Goal: Check status: Check status

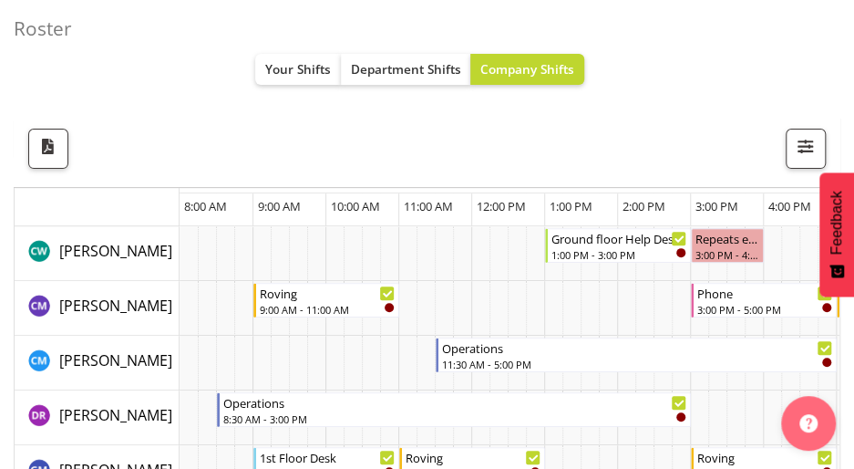
scroll to position [142, 0]
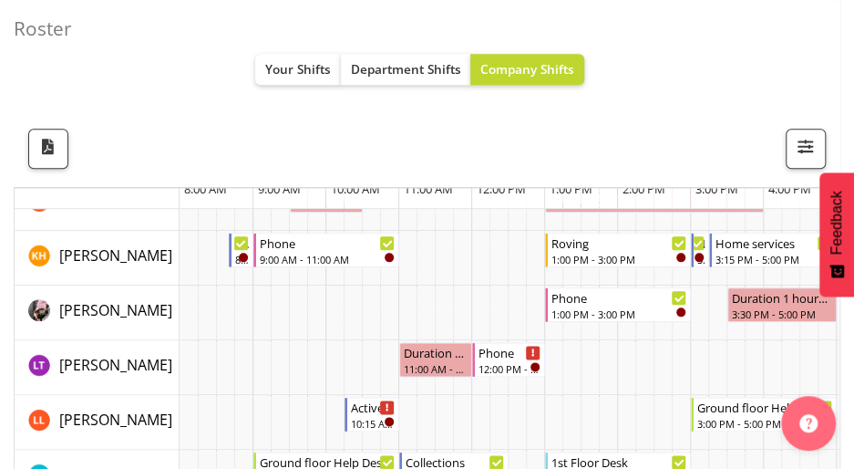
scroll to position [630, 0]
click at [294, 60] on span "Your Shifts" at bounding box center [298, 68] width 66 height 17
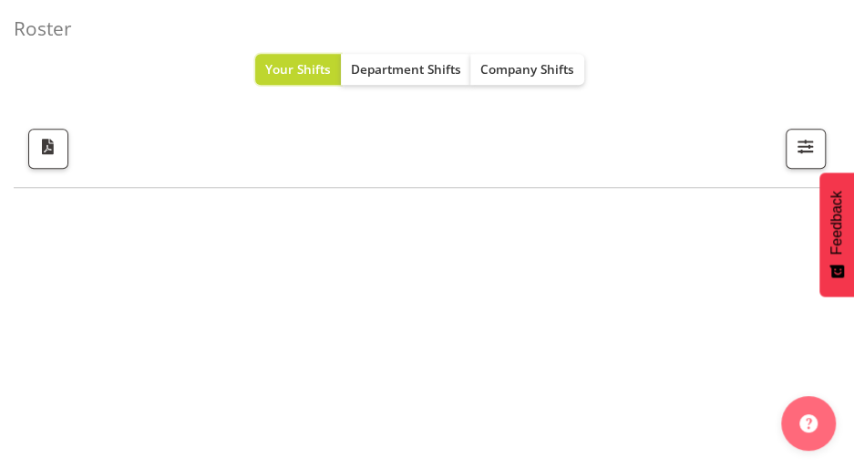
scroll to position [506, 0]
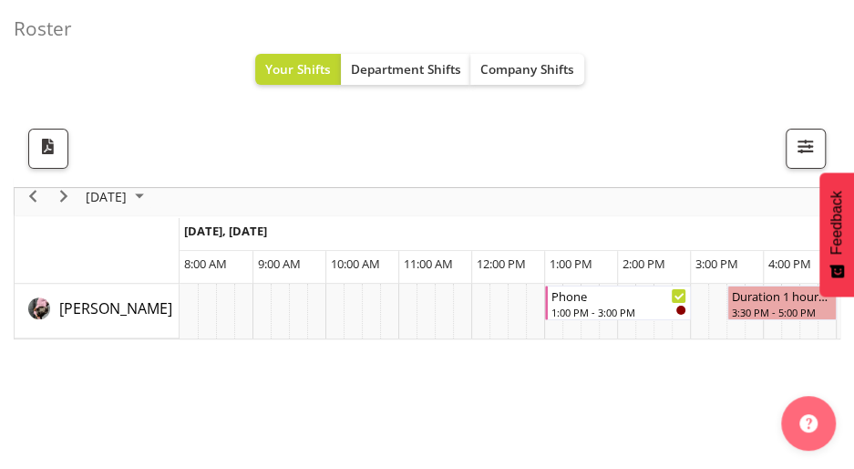
scroll to position [71, 0]
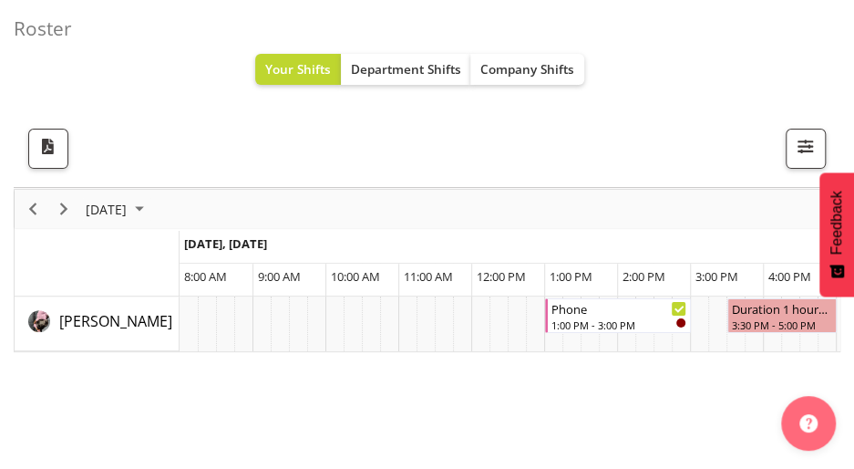
click at [155, 195] on div "[DATE]" at bounding box center [117, 209] width 76 height 38
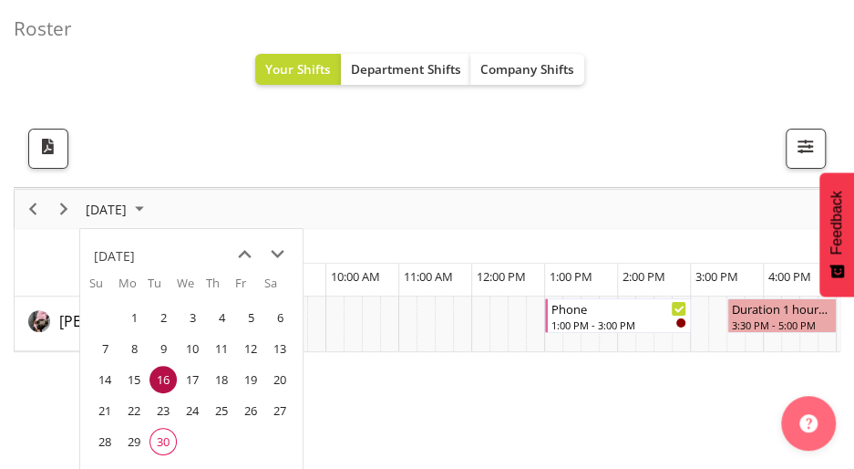
click at [166, 440] on span "30" at bounding box center [162, 440] width 27 height 27
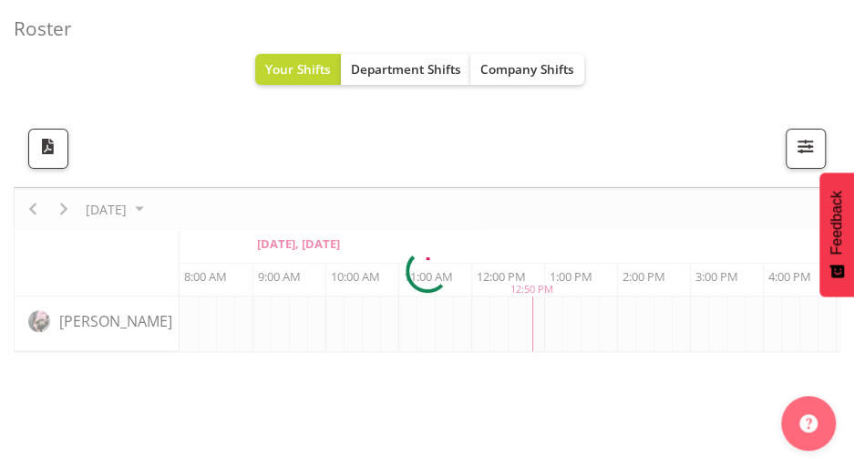
scroll to position [0, 73]
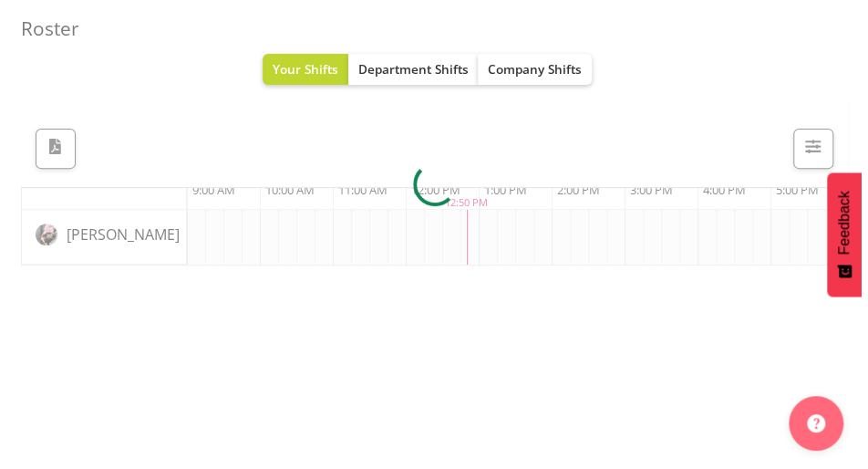
scroll to position [155, 0]
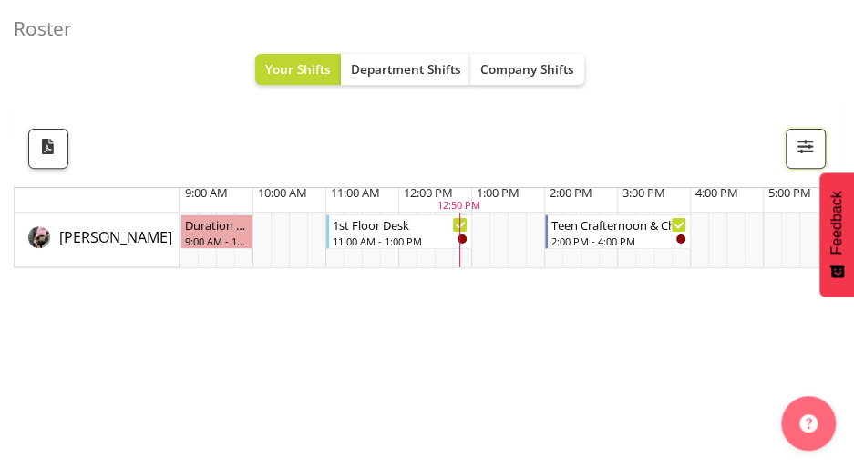
click at [797, 152] on span "button" at bounding box center [806, 147] width 24 height 24
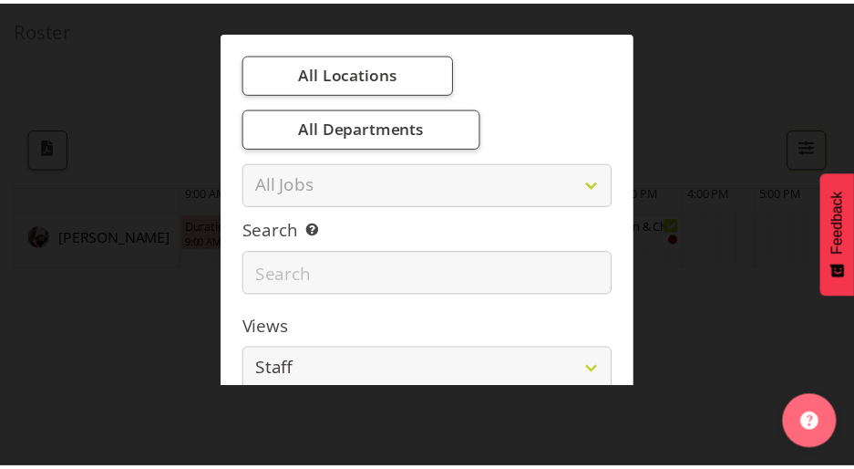
scroll to position [179, 0]
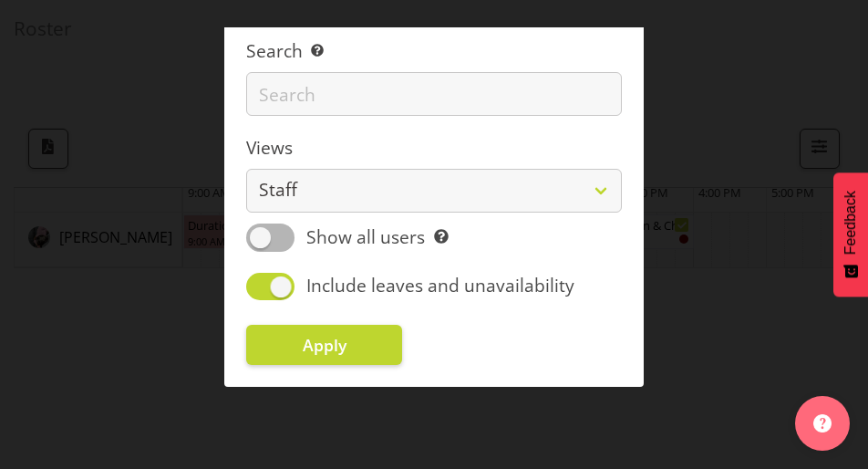
click at [703, 51] on div at bounding box center [434, 234] width 868 height 469
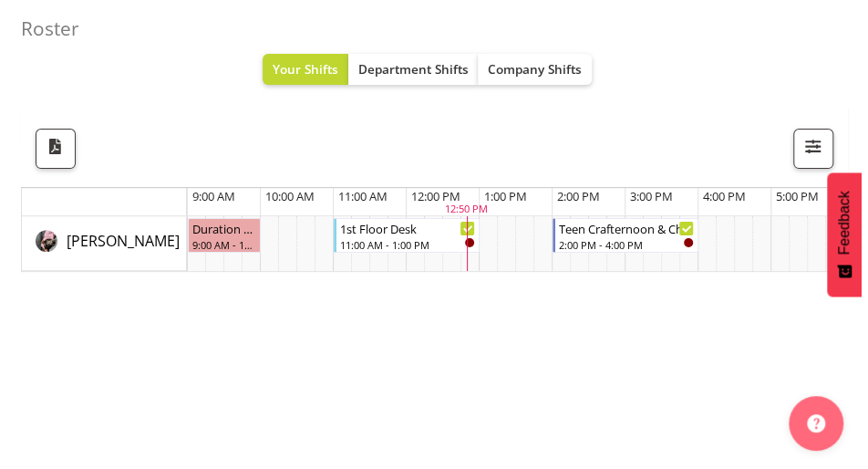
scroll to position [0, 0]
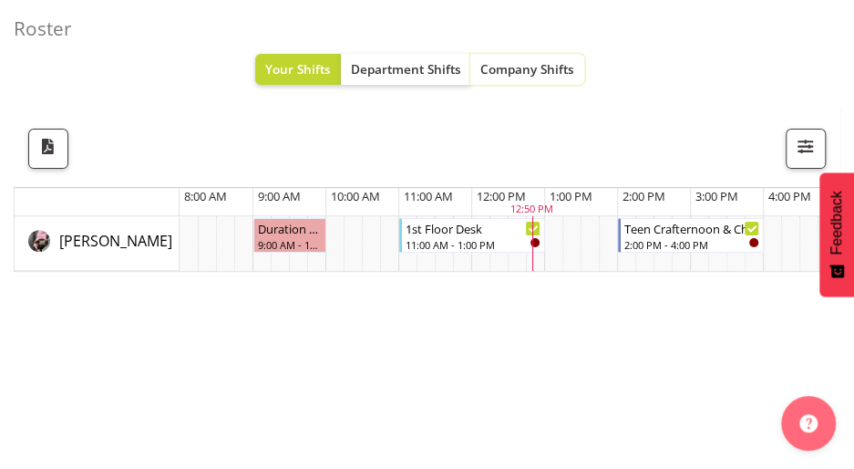
click at [520, 80] on button "Company Shifts" at bounding box center [527, 69] width 114 height 31
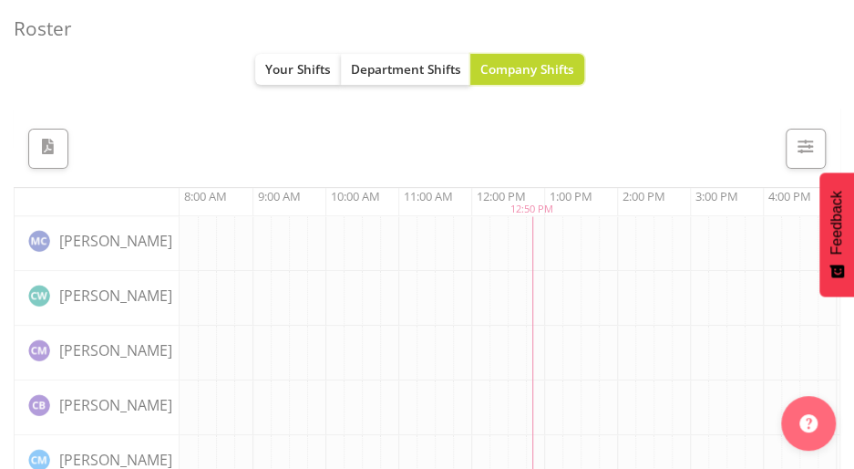
drag, startPoint x: 520, startPoint y: 80, endPoint x: 303, endPoint y: 69, distance: 218.1
click at [303, 69] on div "Your Shifts Department Shifts Company Shifts" at bounding box center [419, 69] width 329 height 31
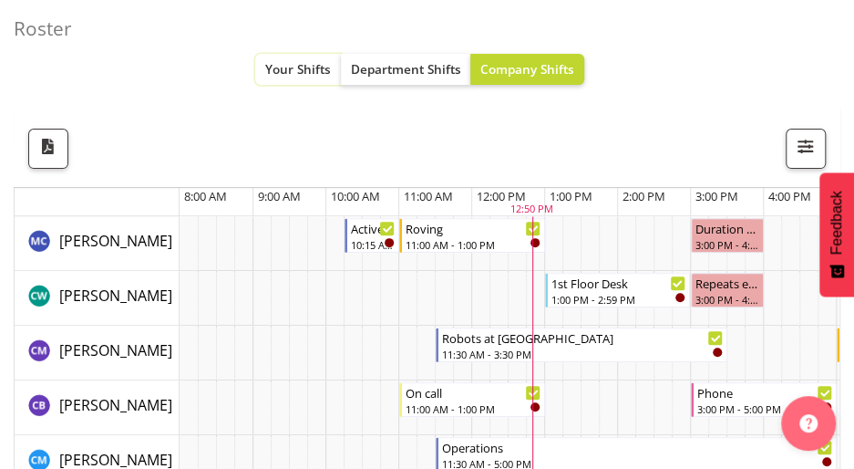
click at [303, 69] on span "Your Shifts" at bounding box center [298, 68] width 66 height 17
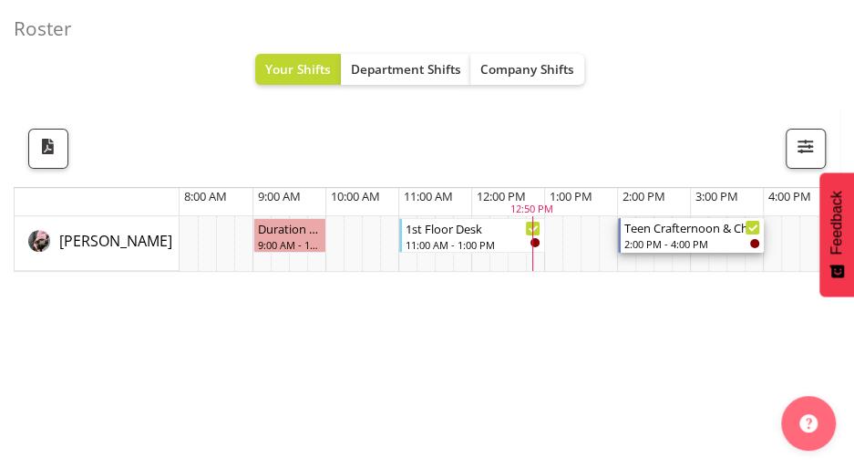
click at [655, 243] on div "2:00 PM - 4:00 PM" at bounding box center [692, 243] width 136 height 15
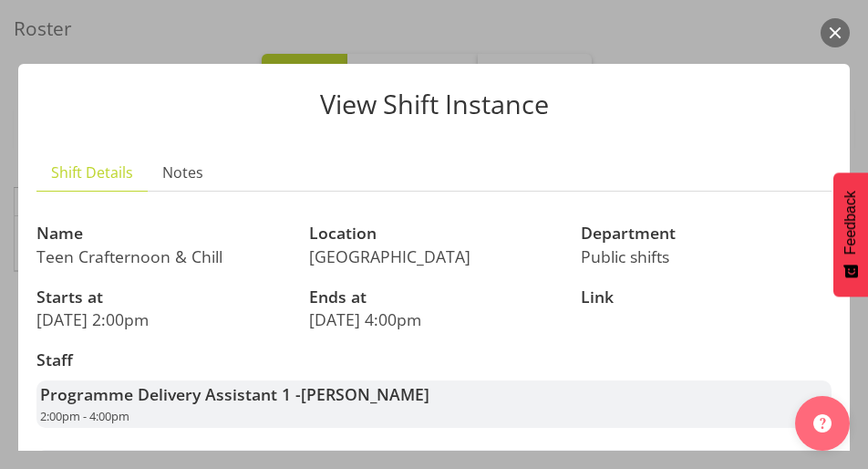
click at [833, 20] on button "button" at bounding box center [834, 32] width 29 height 29
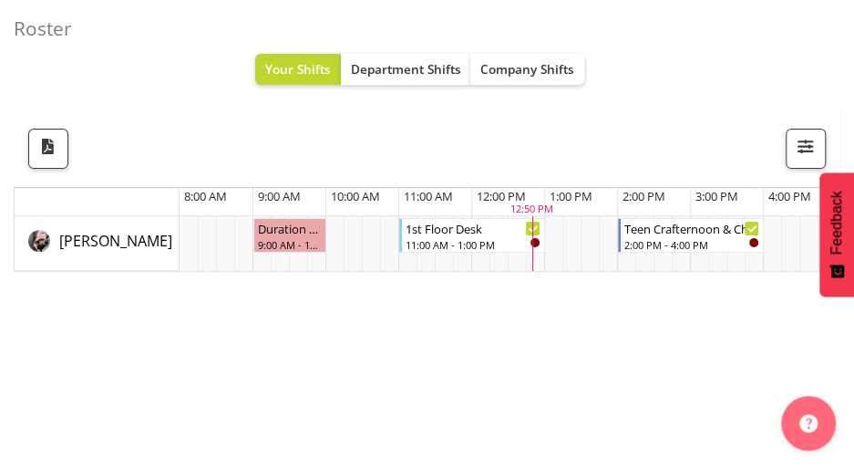
click at [430, 216] on td "Timeline Day of September 30, 2025" at bounding box center [426, 243] width 18 height 55
click at [430, 218] on div "1st Floor Desk" at bounding box center [474, 227] width 136 height 18
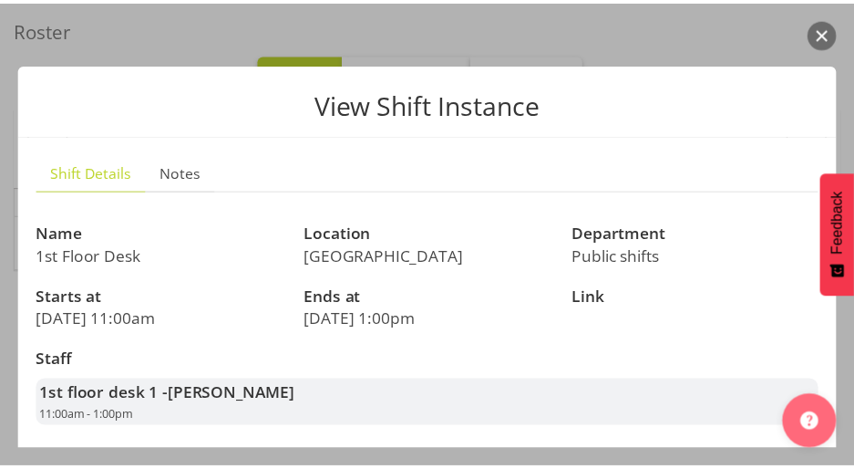
scroll to position [115, 0]
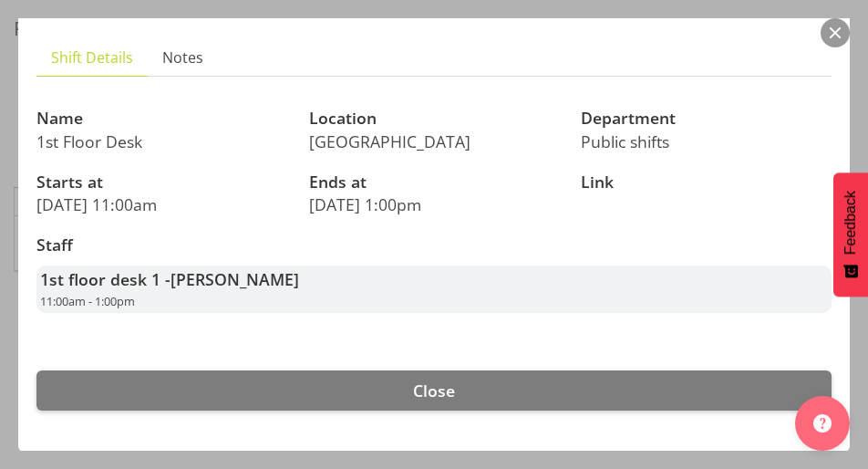
click at [826, 27] on button "button" at bounding box center [834, 32] width 29 height 29
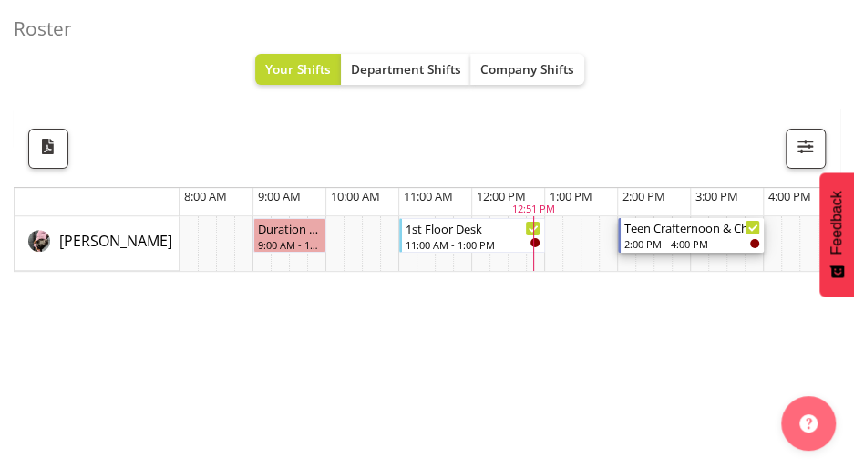
click at [662, 242] on div "2:00 PM - 4:00 PM" at bounding box center [692, 243] width 136 height 15
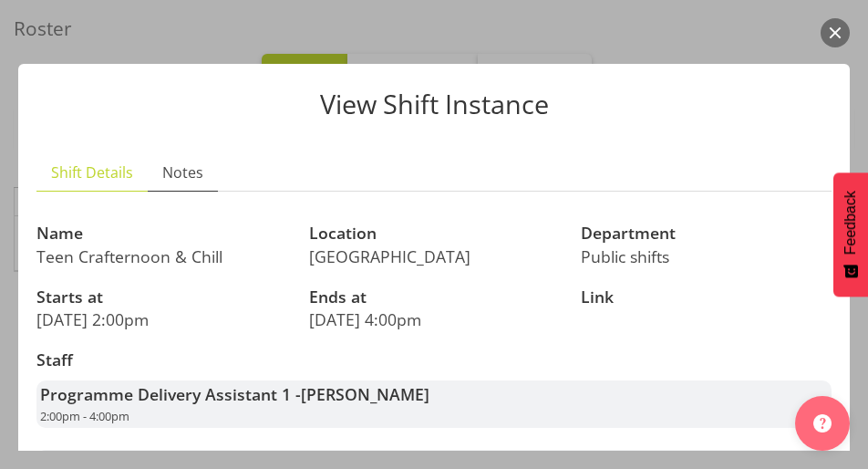
click at [182, 161] on span "Notes" at bounding box center [182, 172] width 41 height 22
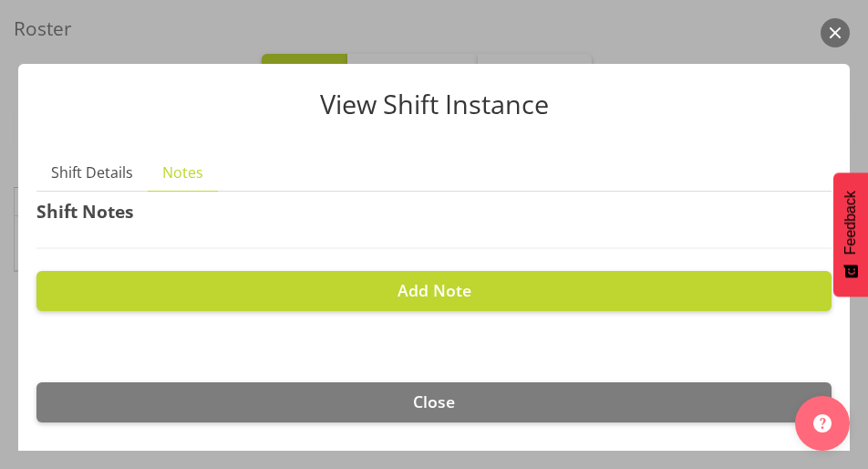
click at [827, 40] on button "button" at bounding box center [834, 32] width 29 height 29
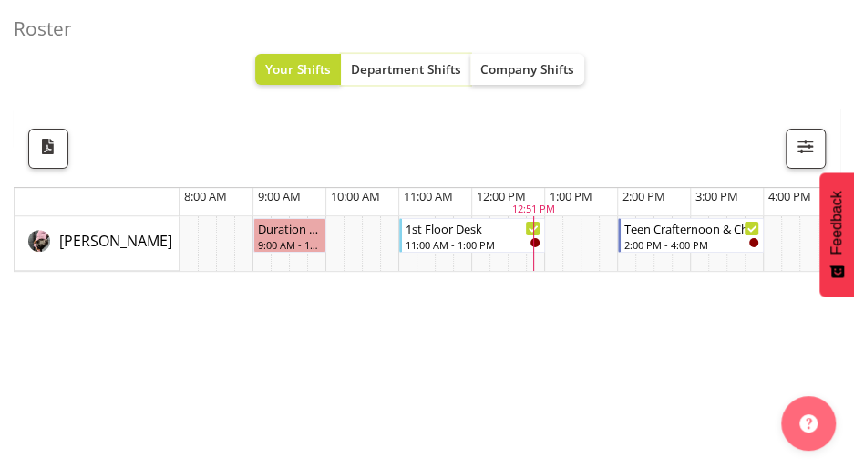
click at [427, 78] on button "Department Shifts" at bounding box center [406, 69] width 130 height 31
